Goal: Task Accomplishment & Management: Manage account settings

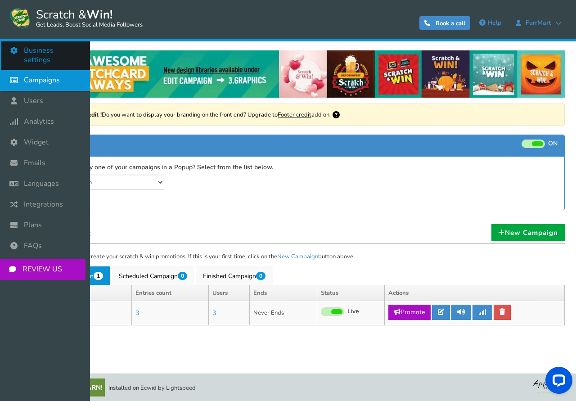
click at [40, 52] on span "Business settings" at bounding box center [52, 55] width 57 height 19
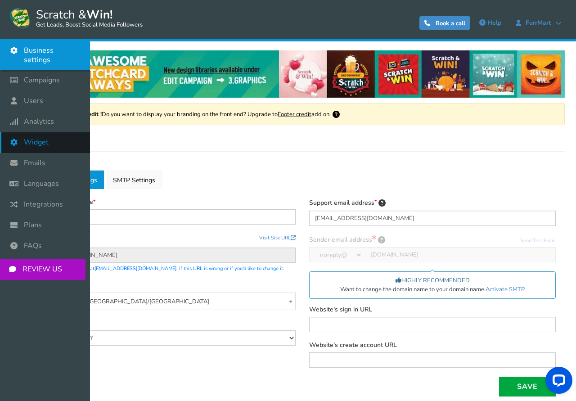
click at [35, 138] on span "Widget" at bounding box center [36, 142] width 25 height 9
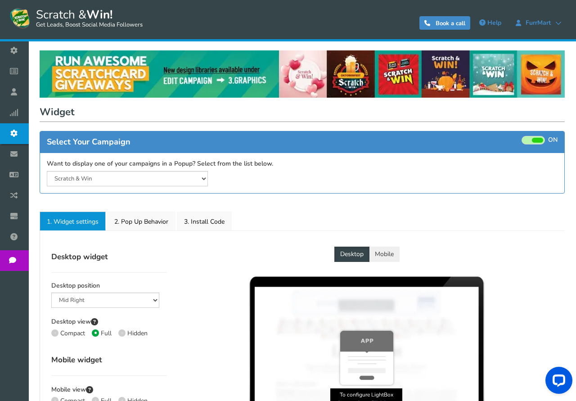
select select "mid-bottom-bar"
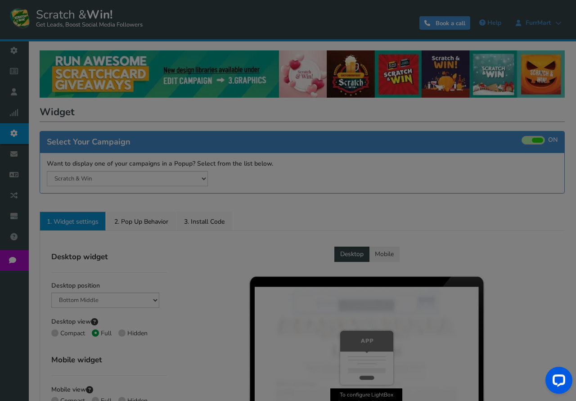
radio input "true"
select select "inherit"
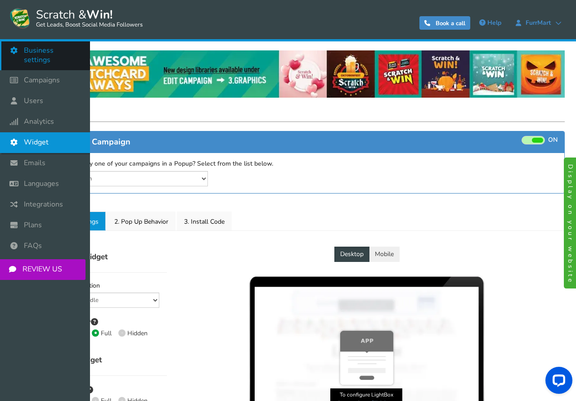
click at [37, 51] on span "Business settings" at bounding box center [52, 55] width 57 height 19
